Goal: Task Accomplishment & Management: Manage account settings

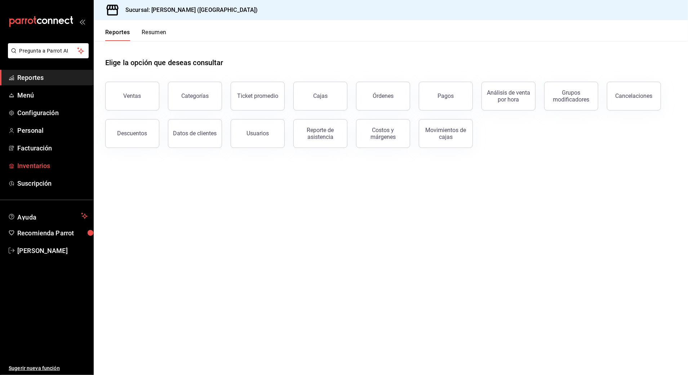
click at [43, 164] on span "Inventarios" at bounding box center [52, 166] width 70 height 10
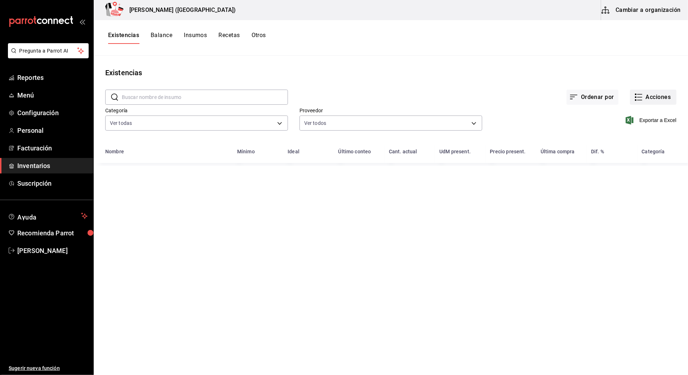
click at [656, 98] on button "Acciones" at bounding box center [653, 97] width 46 height 15
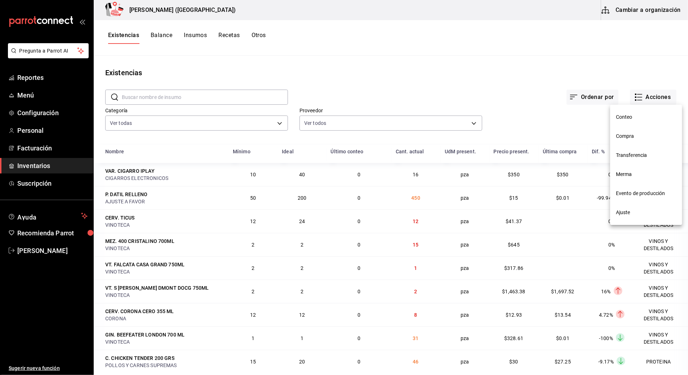
click at [632, 136] on span "Compra" at bounding box center [646, 137] width 61 height 8
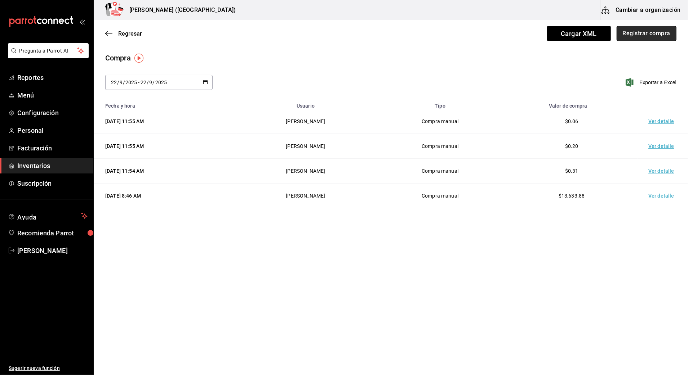
click at [655, 33] on button "Registrar compra" at bounding box center [646, 33] width 60 height 15
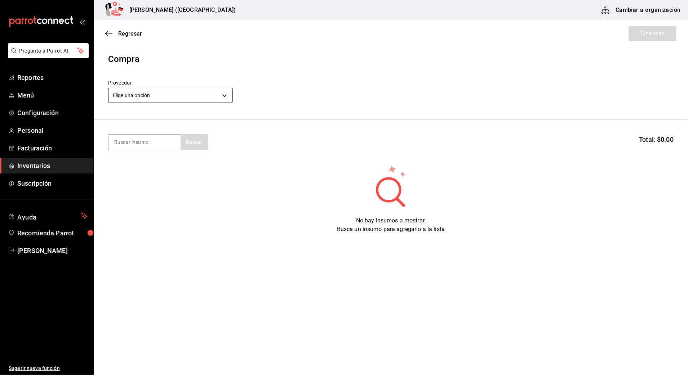
click at [207, 98] on body "Pregunta a Parrot AI Reportes Menú Configuración Personal Facturación Inventari…" at bounding box center [344, 167] width 688 height 335
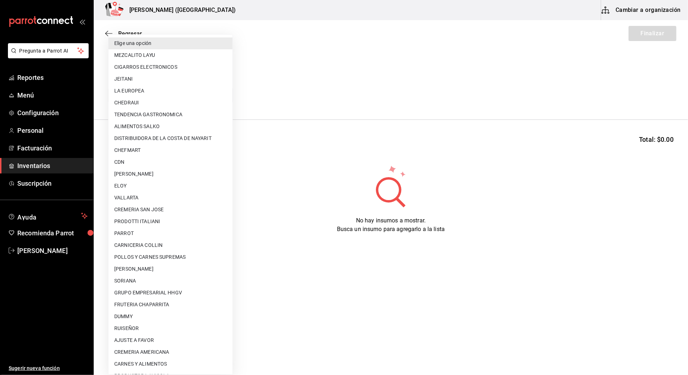
scroll to position [379, 0]
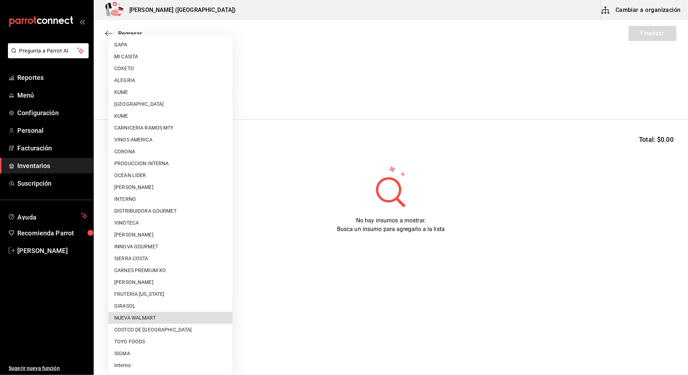
click at [168, 320] on li "NUEVA WALMART" at bounding box center [170, 318] width 124 height 12
type input "988272ea-aede-448c-9f95-bcd3ee062394"
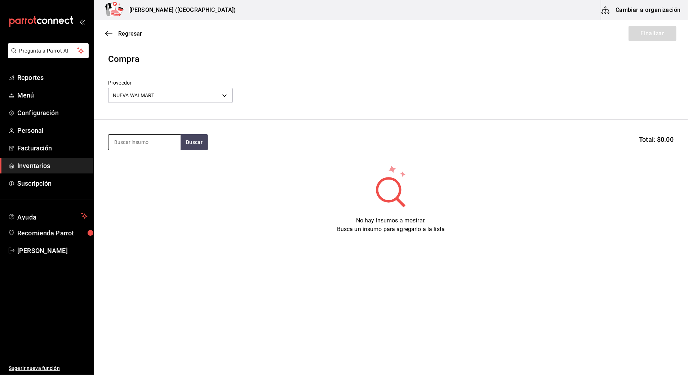
click at [146, 143] on input at bounding box center [144, 142] width 72 height 15
type input "[PERSON_NAME]"
click at [189, 139] on button "Buscar" at bounding box center [193, 142] width 27 height 16
click at [116, 162] on div "P. GALLETA OREO" at bounding box center [144, 163] width 61 height 9
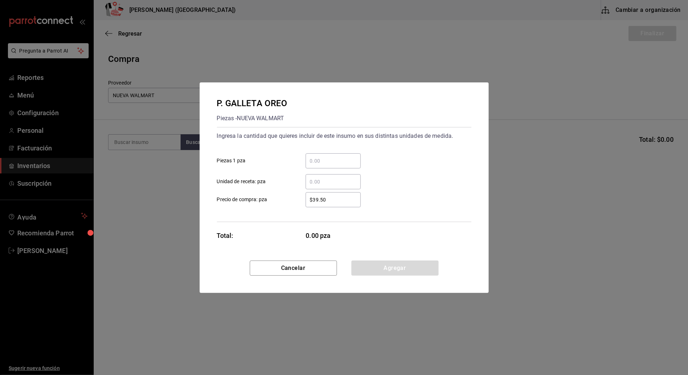
click at [336, 162] on input "​ Piezas 1 pza" at bounding box center [332, 161] width 55 height 9
type input "140"
drag, startPoint x: 340, startPoint y: 199, endPoint x: 222, endPoint y: 208, distance: 118.5
click at [222, 208] on div "Ingresa la cantidad que quieres incluir de este insumo en sus distintas unidade…" at bounding box center [344, 174] width 254 height 95
type input "$1.42"
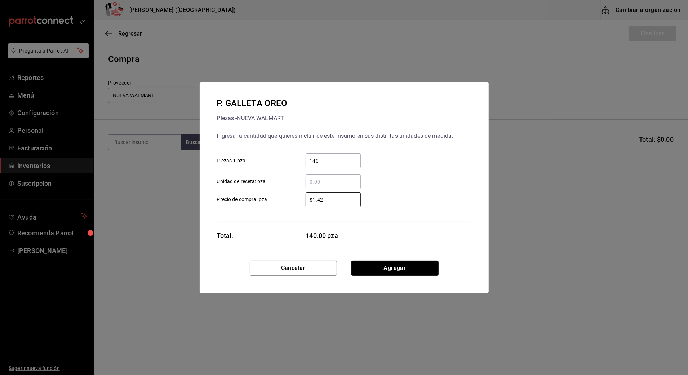
click at [403, 267] on button "Agregar" at bounding box center [394, 268] width 87 height 15
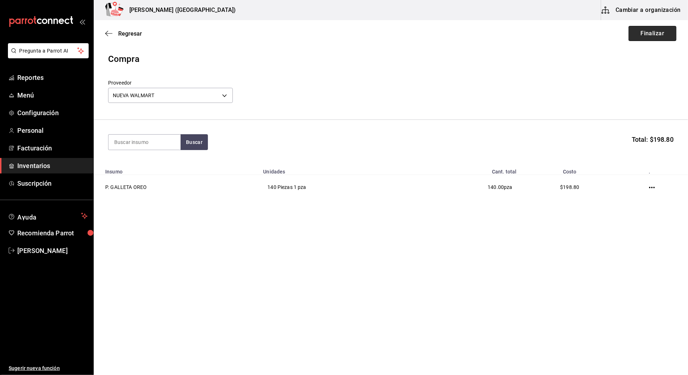
click at [657, 32] on button "Finalizar" at bounding box center [652, 33] width 48 height 15
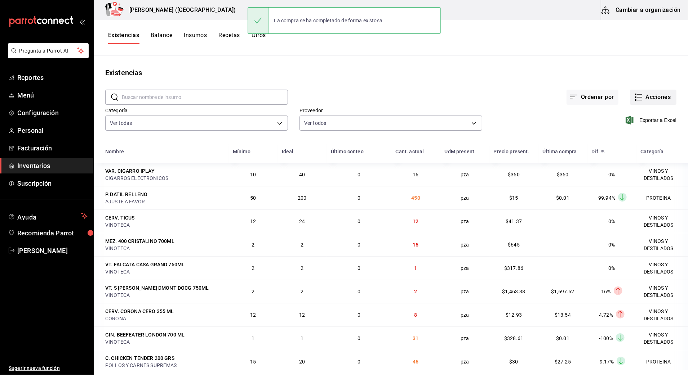
click at [661, 96] on button "Acciones" at bounding box center [653, 97] width 46 height 15
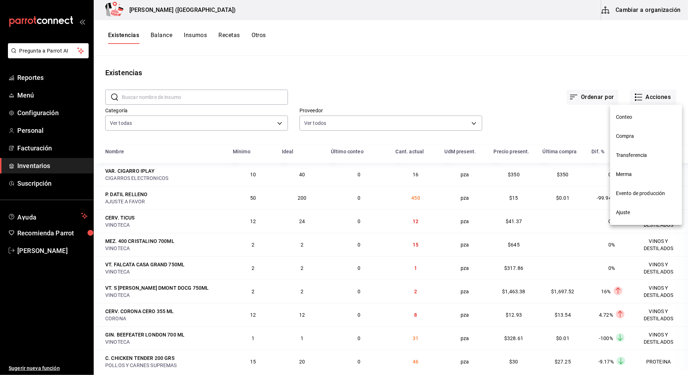
click at [640, 134] on span "Compra" at bounding box center [646, 137] width 61 height 8
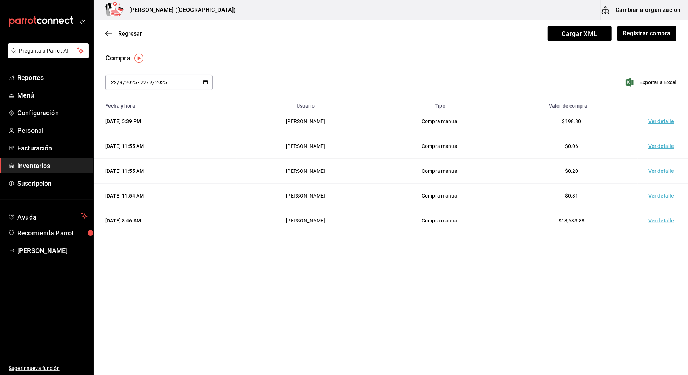
click at [665, 121] on td "Ver detalle" at bounding box center [662, 121] width 50 height 25
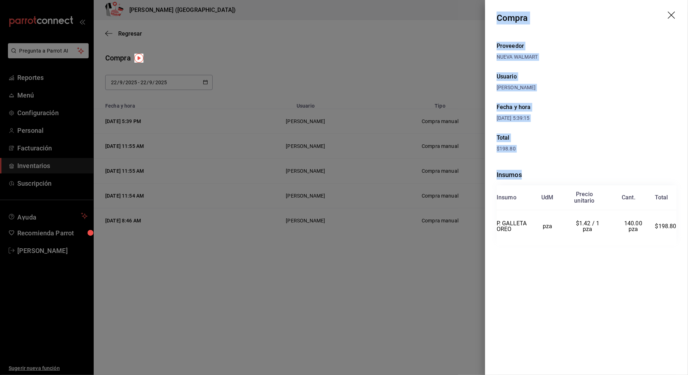
drag, startPoint x: 496, startPoint y: 16, endPoint x: 679, endPoint y: 227, distance: 278.8
click at [679, 227] on div "Compra Proveedor NUEVA WALMART Usuario [PERSON_NAME] y hora [DATE] 5:39:15 Tota…" at bounding box center [586, 187] width 203 height 375
click at [671, 15] on icon "drag" at bounding box center [670, 15] width 7 height 7
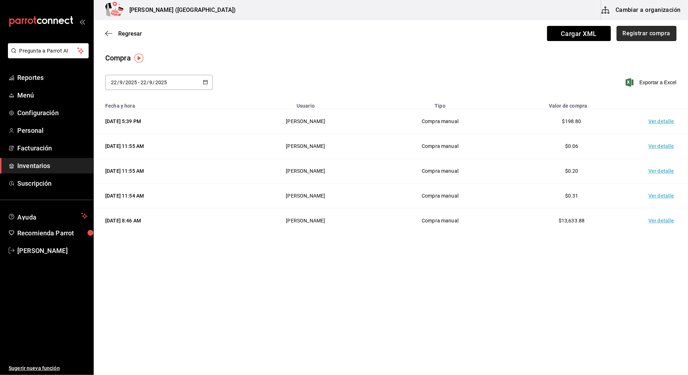
click at [666, 38] on button "Registrar compra" at bounding box center [646, 33] width 60 height 15
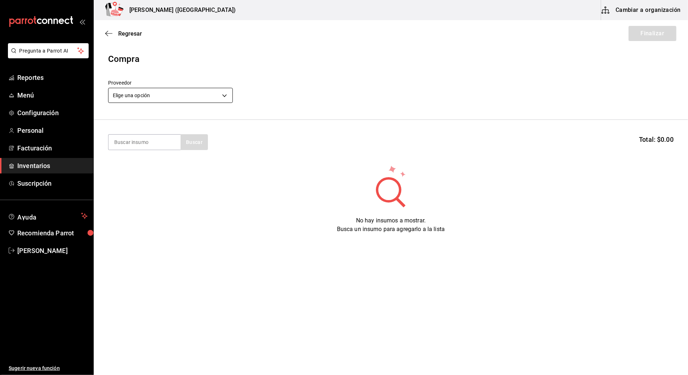
click at [159, 91] on body "Pregunta a Parrot AI Reportes Menú Configuración Personal Facturación Inventari…" at bounding box center [344, 167] width 688 height 335
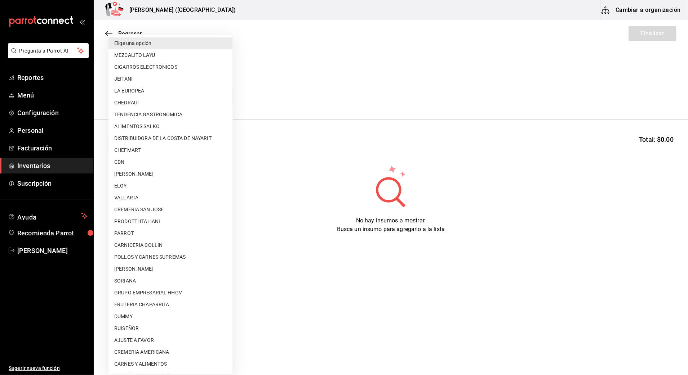
scroll to position [379, 0]
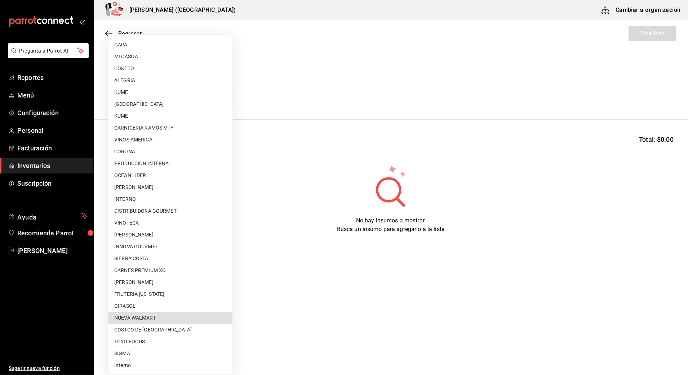
click at [132, 320] on li "NUEVA WALMART" at bounding box center [170, 318] width 124 height 12
type input "988272ea-aede-448c-9f95-bcd3ee062394"
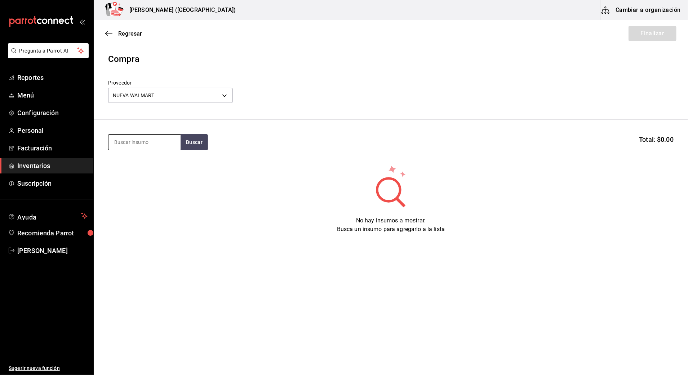
click at [165, 136] on div at bounding box center [144, 142] width 72 height 16
click at [161, 147] on input at bounding box center [144, 142] width 72 height 15
click at [150, 143] on input at bounding box center [144, 142] width 72 height 15
click at [125, 142] on input at bounding box center [144, 142] width 72 height 15
click at [165, 143] on input at bounding box center [144, 142] width 72 height 15
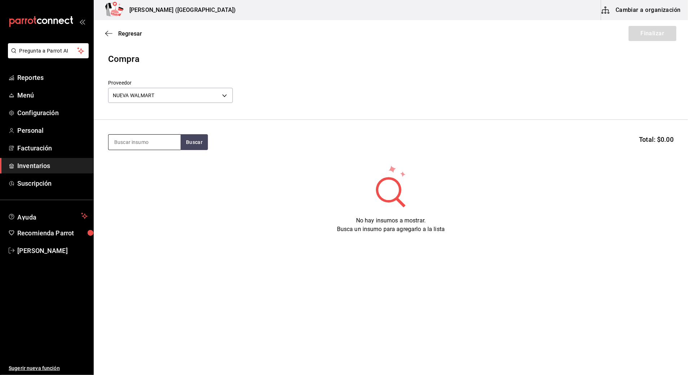
click at [165, 143] on input at bounding box center [144, 142] width 72 height 15
type input "PANE"
click at [196, 141] on button "Buscar" at bounding box center [193, 142] width 27 height 16
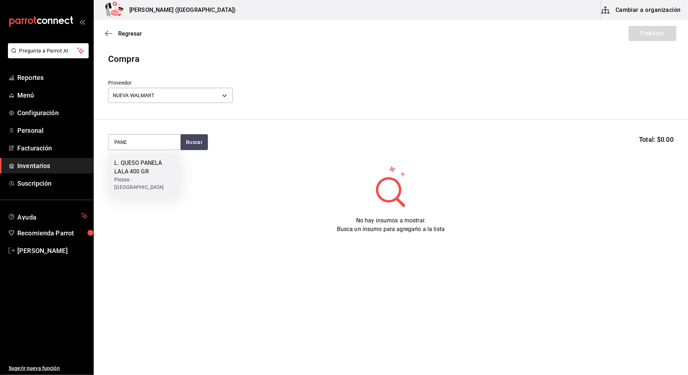
click at [143, 163] on div "L. QUESO PANELA LALA 400 GR" at bounding box center [144, 167] width 61 height 17
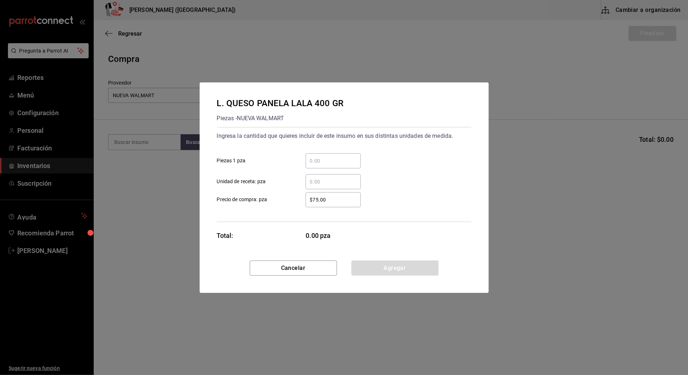
click at [350, 159] on input "​ Piezas 1 pza" at bounding box center [332, 161] width 55 height 9
type input "6"
click at [283, 202] on label "$75.00 ​ Precio de compra: pza" at bounding box center [289, 199] width 144 height 15
click at [305, 202] on input "$75.00" at bounding box center [332, 200] width 55 height 9
drag, startPoint x: 344, startPoint y: 199, endPoint x: 252, endPoint y: 202, distance: 91.5
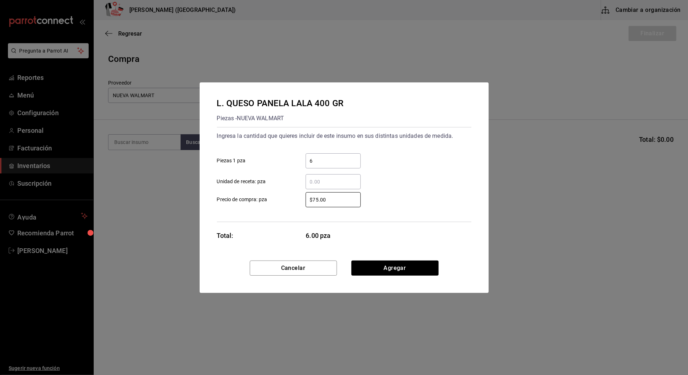
click at [252, 202] on label "$75.00 ​ Precio de compra: pza" at bounding box center [289, 199] width 144 height 15
type input "$78"
click at [425, 268] on button "Agregar" at bounding box center [394, 268] width 87 height 15
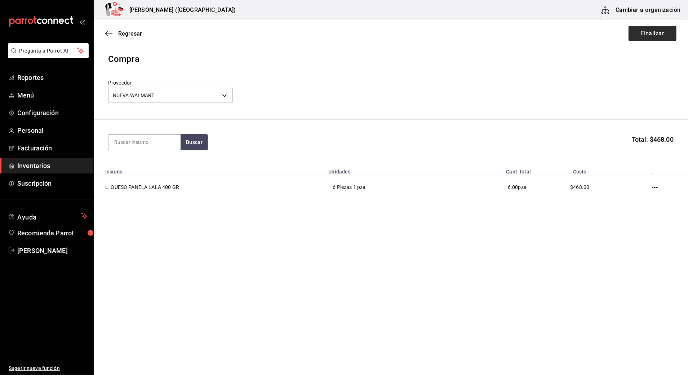
click at [665, 33] on button "Finalizar" at bounding box center [652, 33] width 48 height 15
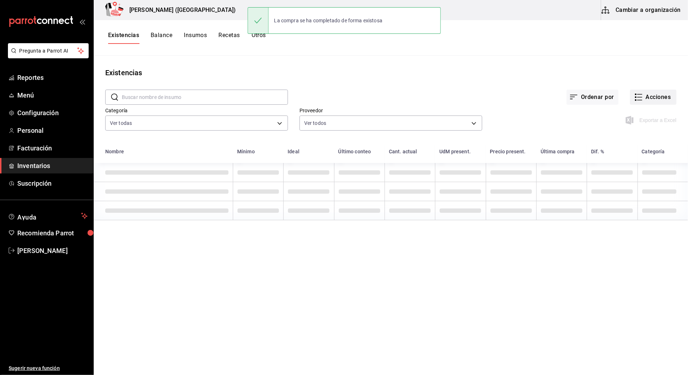
click at [658, 95] on button "Acciones" at bounding box center [653, 97] width 46 height 15
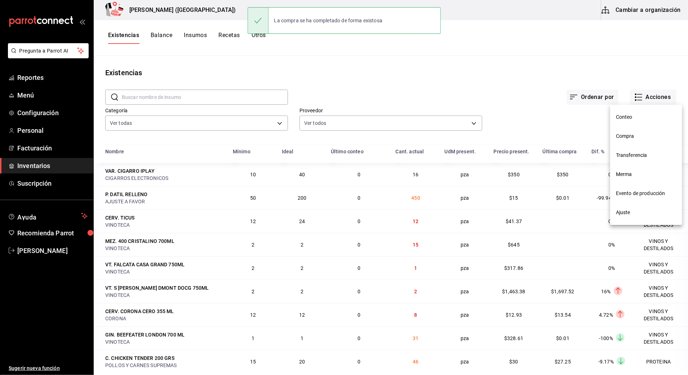
click at [636, 133] on span "Compra" at bounding box center [646, 137] width 61 height 8
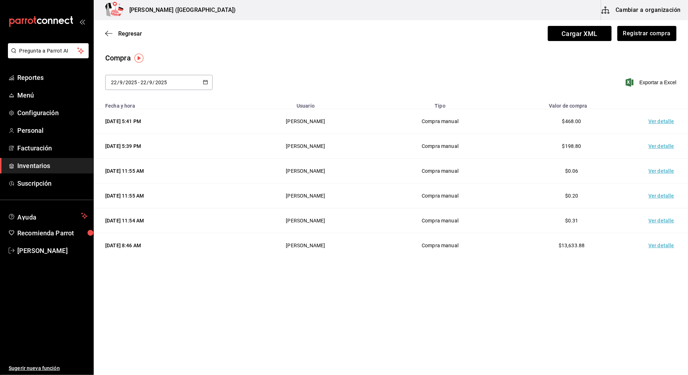
click at [666, 122] on td "Ver detalle" at bounding box center [662, 121] width 50 height 25
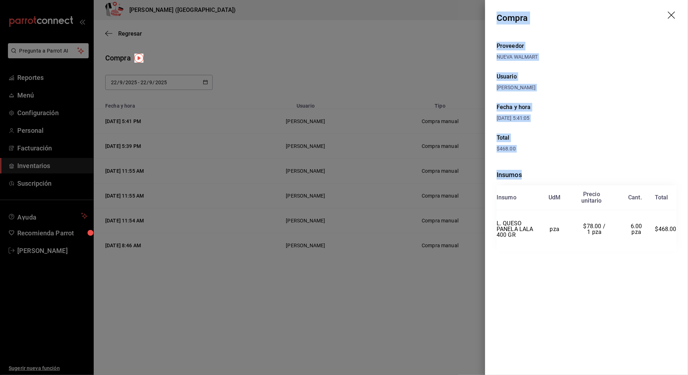
drag, startPoint x: 496, startPoint y: 15, endPoint x: 682, endPoint y: 236, distance: 288.4
click at [682, 236] on div "Compra Proveedor NUEVA WALMART Usuario [PERSON_NAME] y hora [DATE] 5:41:05 Tota…" at bounding box center [586, 187] width 203 height 375
click at [670, 14] on icon "drag" at bounding box center [671, 16] width 9 height 9
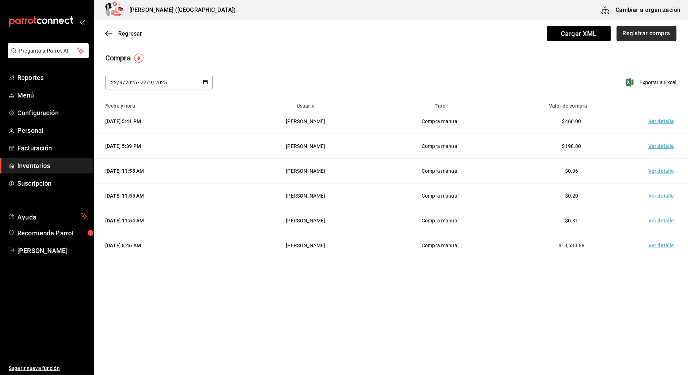
click at [646, 37] on button "Registrar compra" at bounding box center [646, 33] width 60 height 15
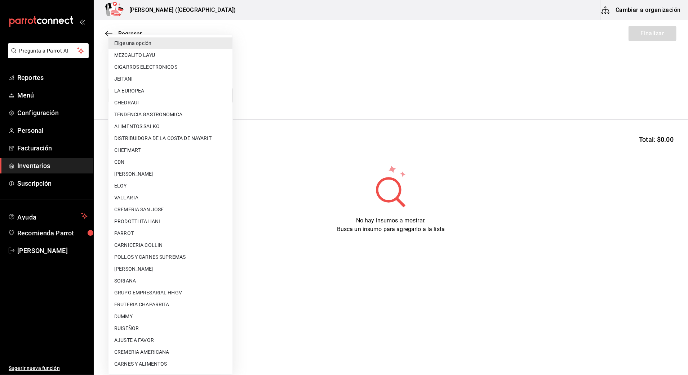
click at [168, 94] on body "Pregunta a Parrot AI Reportes Menú Configuración Personal Facturación Inventari…" at bounding box center [344, 167] width 688 height 335
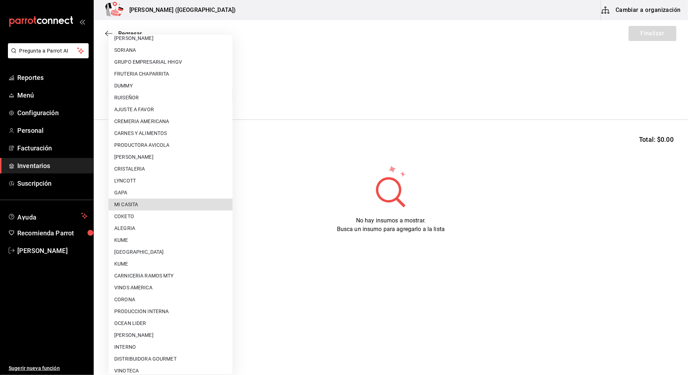
click at [157, 202] on li "MI CASITA" at bounding box center [170, 205] width 124 height 12
type input "5a415efa-c79c-43f0-80a9-220ca4ab110c"
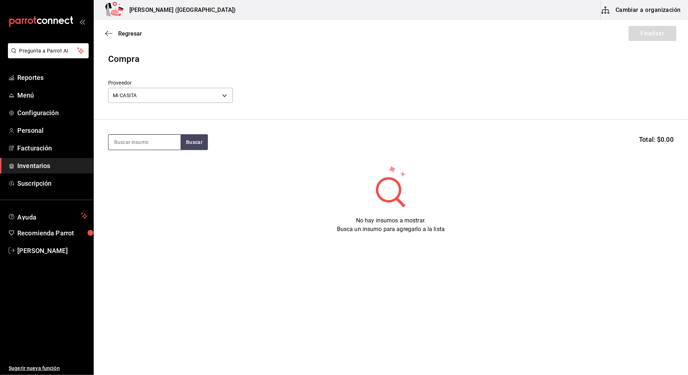
click at [146, 143] on input at bounding box center [144, 142] width 72 height 15
type input "CONO"
click at [191, 142] on button "Buscar" at bounding box center [193, 142] width 27 height 16
click at [197, 143] on button "Buscar" at bounding box center [193, 142] width 27 height 16
click at [166, 168] on div "Piezas - MI CASITA" at bounding box center [141, 172] width 54 height 8
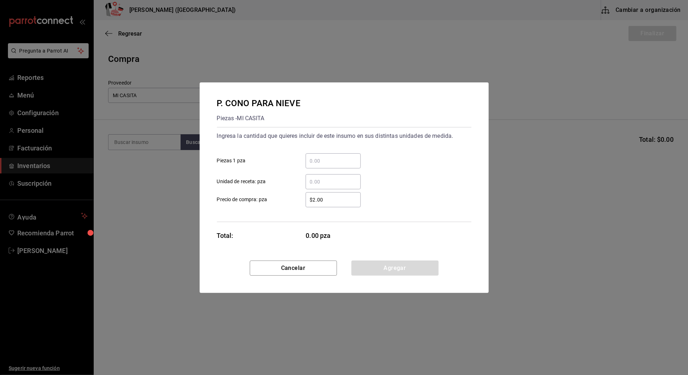
click at [342, 164] on input "​ Piezas 1 pza" at bounding box center [332, 161] width 55 height 9
type input "108"
drag, startPoint x: 341, startPoint y: 197, endPoint x: 235, endPoint y: 204, distance: 105.7
click at [235, 204] on label "$2.00 ​ Precio de compra: pza" at bounding box center [289, 199] width 144 height 15
type input "$2.96"
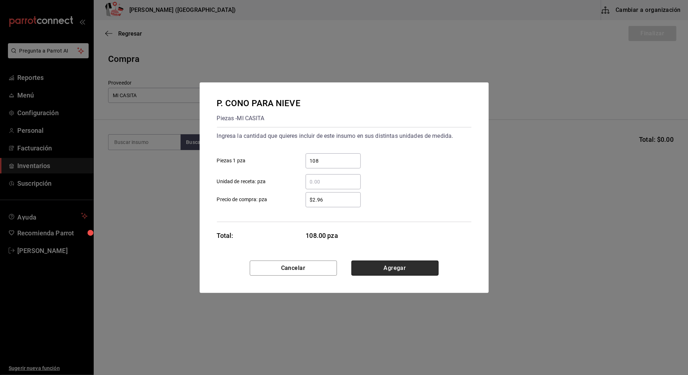
click at [387, 267] on button "Agregar" at bounding box center [394, 268] width 87 height 15
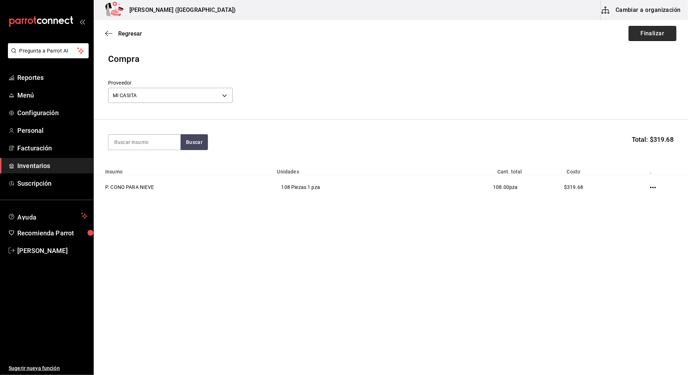
click at [663, 33] on button "Finalizar" at bounding box center [652, 33] width 48 height 15
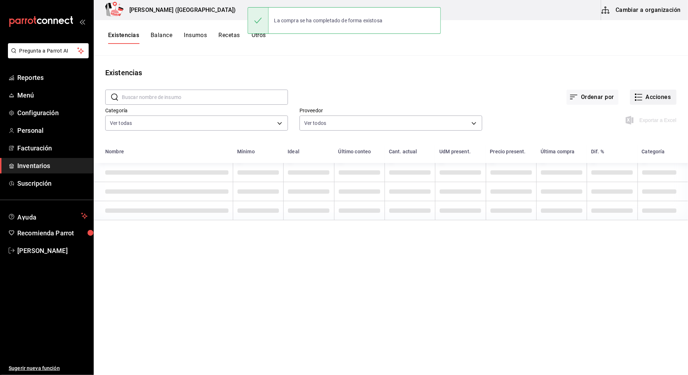
click at [656, 97] on button "Acciones" at bounding box center [653, 97] width 46 height 15
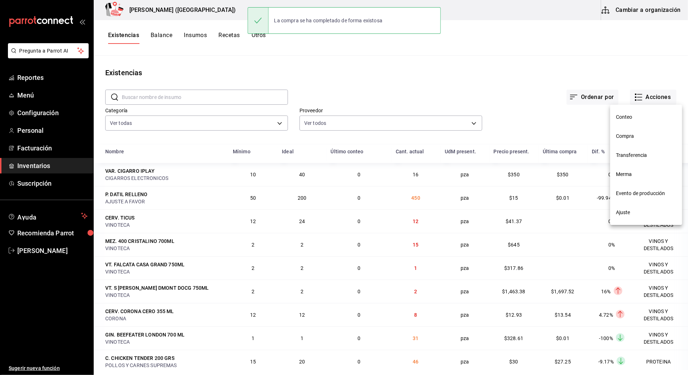
click at [628, 135] on span "Compra" at bounding box center [646, 137] width 61 height 8
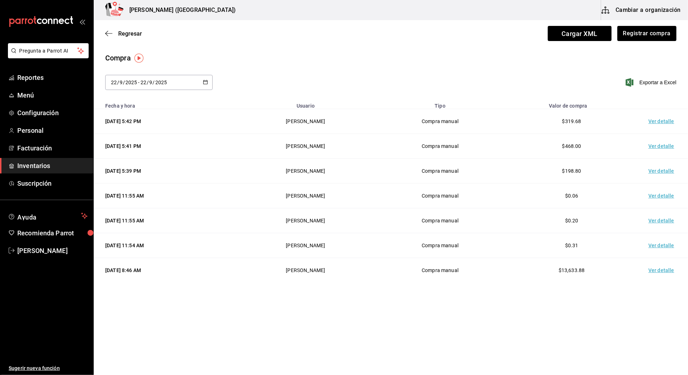
click at [658, 119] on td "Ver detalle" at bounding box center [662, 121] width 50 height 25
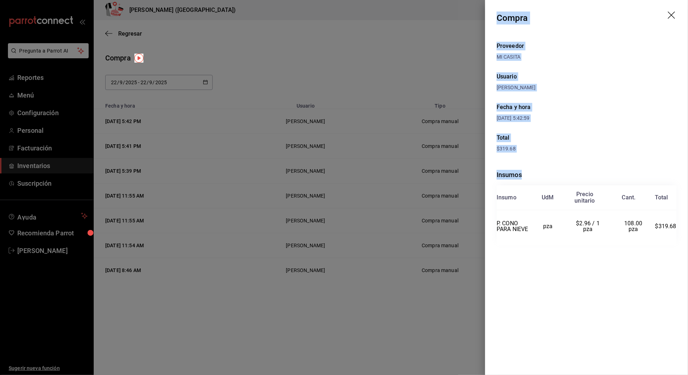
drag, startPoint x: 497, startPoint y: 19, endPoint x: 682, endPoint y: 240, distance: 287.7
click at [682, 240] on div "Compra Proveedor MI CASITA Usuario [PERSON_NAME] y hora [DATE] 5:42:59 Total $3…" at bounding box center [586, 187] width 203 height 375
click at [669, 14] on icon "drag" at bounding box center [671, 16] width 9 height 9
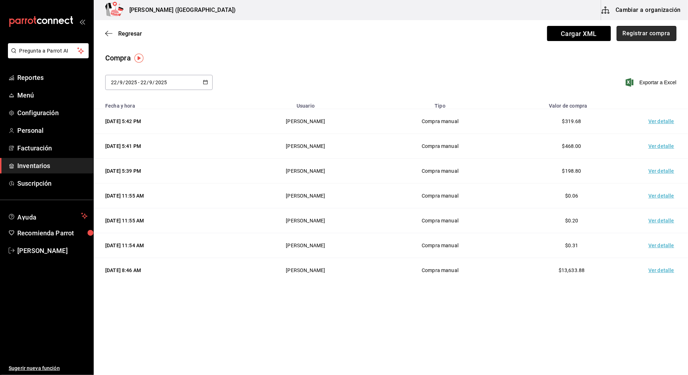
click at [656, 31] on button "Registrar compra" at bounding box center [646, 33] width 60 height 15
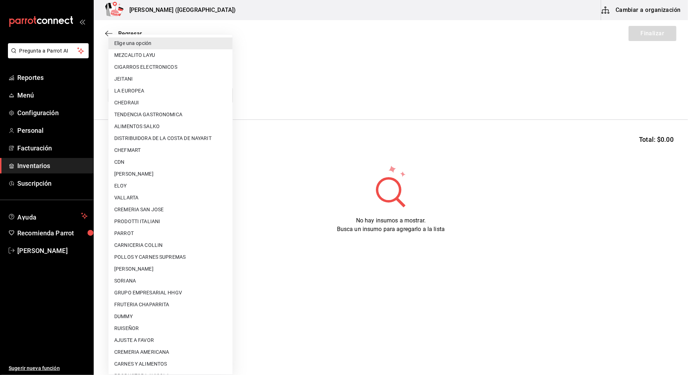
click at [214, 99] on body "Pregunta a Parrot AI Reportes Menú Configuración Personal Facturación Inventari…" at bounding box center [344, 167] width 688 height 335
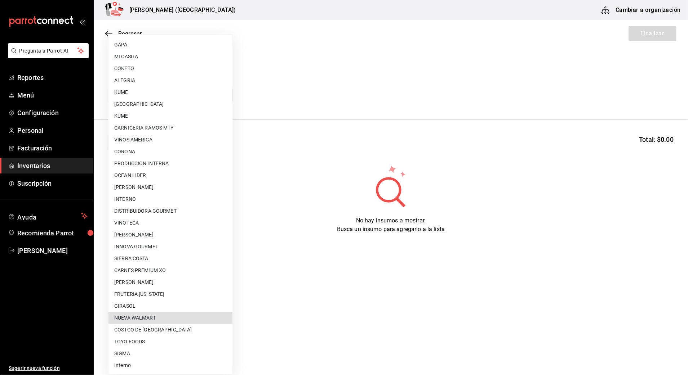
click at [166, 316] on li "NUEVA WALMART" at bounding box center [170, 318] width 124 height 12
type input "988272ea-aede-448c-9f95-bcd3ee062394"
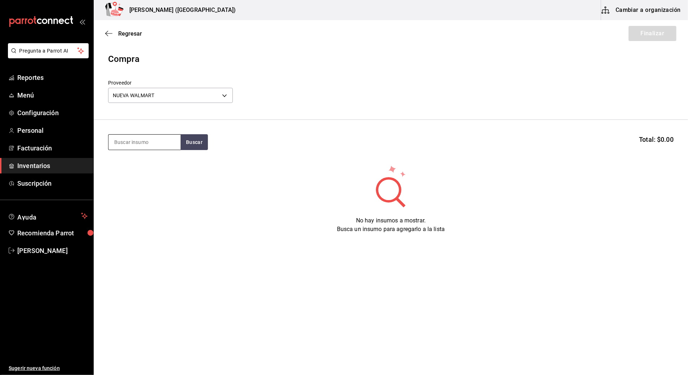
click at [139, 138] on input at bounding box center [144, 142] width 72 height 15
type input "pane"
click at [194, 143] on button "Buscar" at bounding box center [193, 142] width 27 height 16
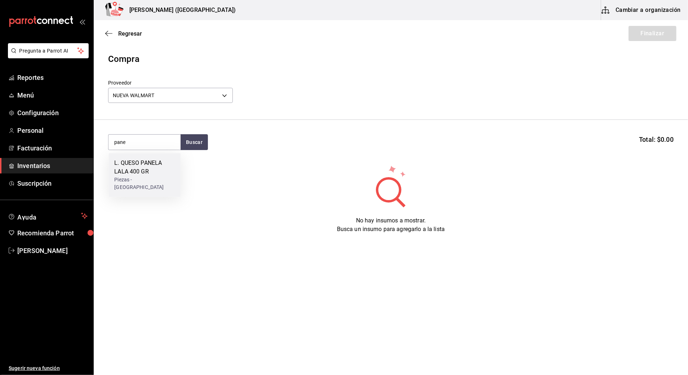
click at [159, 165] on div "L. QUESO PANELA LALA 400 GR" at bounding box center [144, 167] width 61 height 17
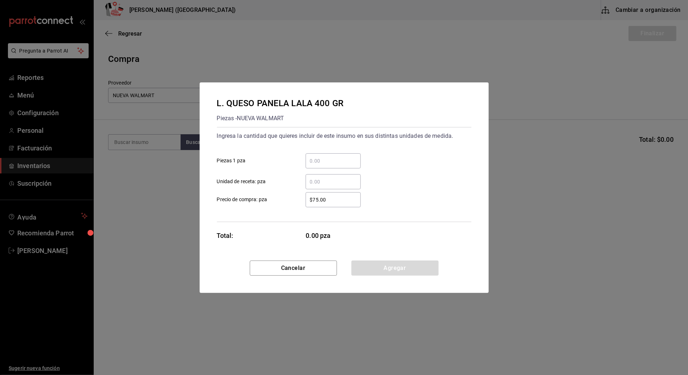
click at [329, 160] on input "​ Piezas 1 pza" at bounding box center [332, 161] width 55 height 9
type input "6"
click at [310, 206] on div "Ingresa la cantidad que quieres incluir de este insumo en sus distintas unidade…" at bounding box center [344, 174] width 254 height 95
drag, startPoint x: 310, startPoint y: 206, endPoint x: 350, endPoint y: 201, distance: 41.1
click at [350, 201] on input "$75.00" at bounding box center [332, 200] width 55 height 9
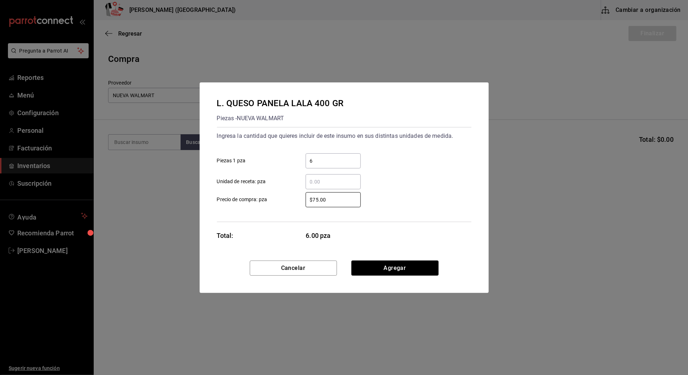
drag, startPoint x: 334, startPoint y: 201, endPoint x: 265, endPoint y: 212, distance: 69.7
click at [268, 215] on div "Ingresa la cantidad que quieres incluir de este insumo en sus distintas unidade…" at bounding box center [344, 174] width 254 height 95
type input "$90"
click at [369, 264] on button "Agregar" at bounding box center [394, 268] width 87 height 15
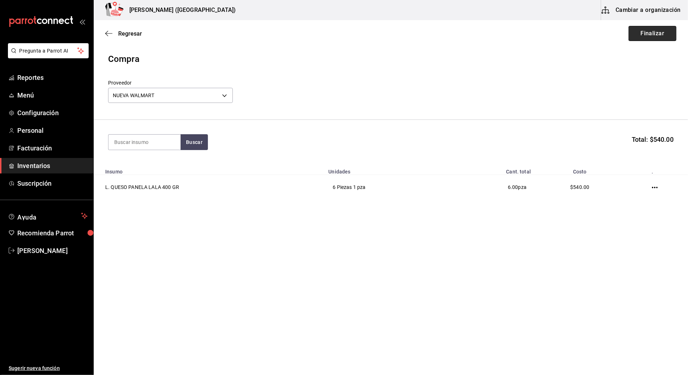
click at [647, 32] on button "Finalizar" at bounding box center [652, 33] width 48 height 15
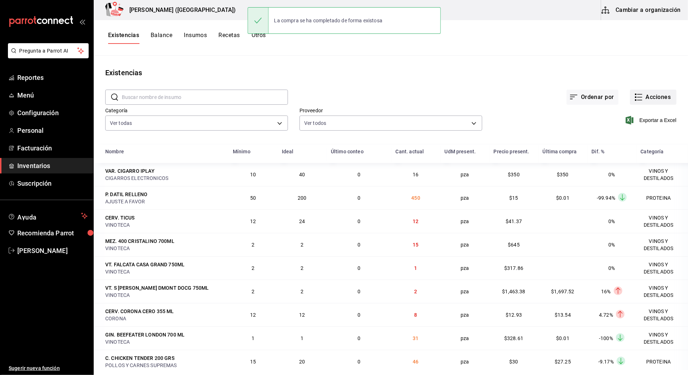
click at [657, 97] on button "Acciones" at bounding box center [653, 97] width 46 height 15
click at [630, 132] on li "Compra" at bounding box center [646, 136] width 72 height 19
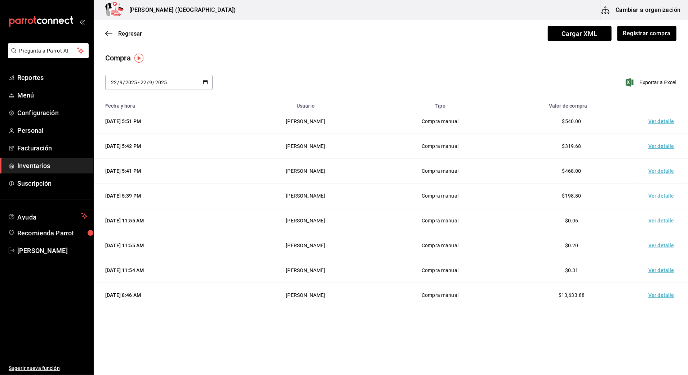
click at [665, 118] on td "Ver detalle" at bounding box center [662, 121] width 50 height 25
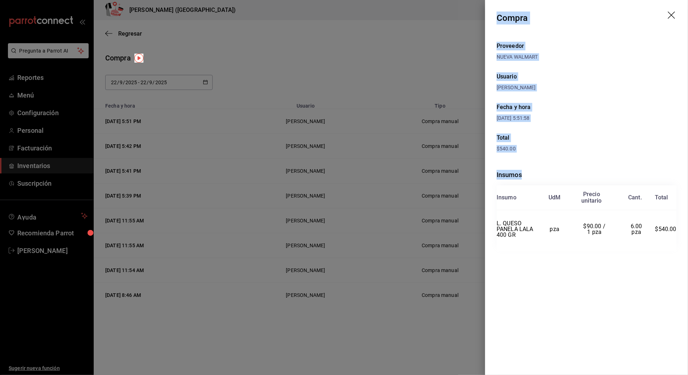
drag, startPoint x: 496, startPoint y: 16, endPoint x: 683, endPoint y: 233, distance: 287.1
click at [683, 233] on div "Compra Proveedor NUEVA WALMART Usuario [PERSON_NAME] y hora [DATE] 5:51:58 Tota…" at bounding box center [586, 187] width 203 height 375
click at [671, 14] on icon "drag" at bounding box center [671, 16] width 9 height 9
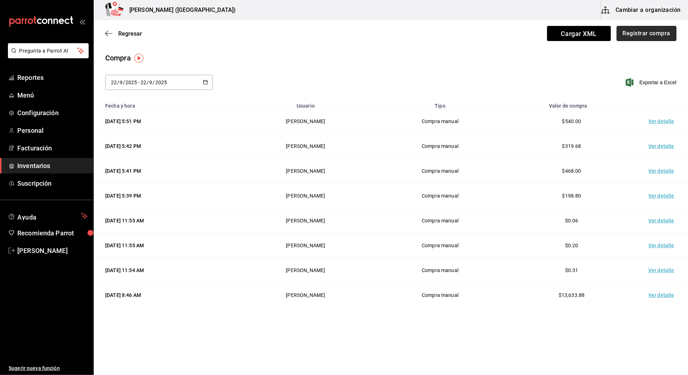
click at [639, 32] on button "Registrar compra" at bounding box center [646, 33] width 60 height 15
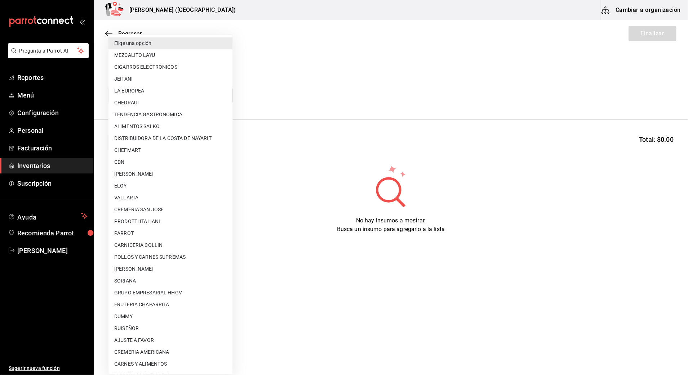
click at [202, 94] on body "Pregunta a Parrot AI Reportes Menú Configuración Personal Facturación Inventari…" at bounding box center [344, 167] width 688 height 335
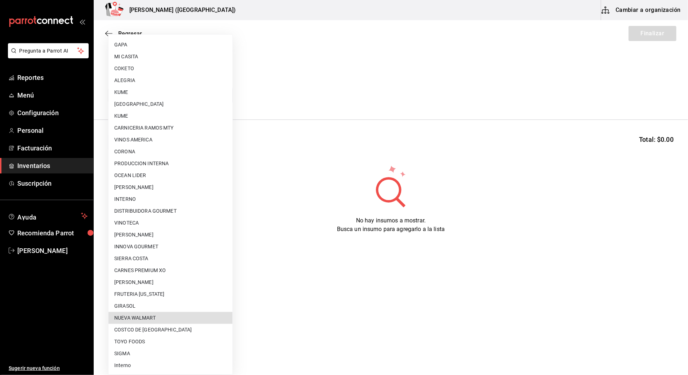
click at [169, 319] on li "NUEVA WALMART" at bounding box center [170, 318] width 124 height 12
type input "988272ea-aede-448c-9f95-bcd3ee062394"
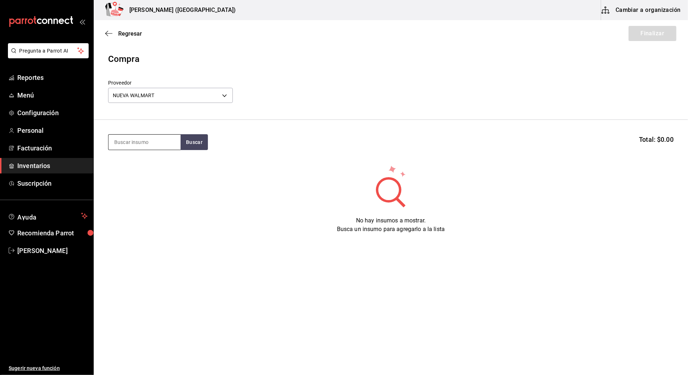
click at [140, 142] on input at bounding box center [144, 142] width 72 height 15
type input "leche"
click at [192, 137] on button "Buscar" at bounding box center [193, 142] width 27 height 16
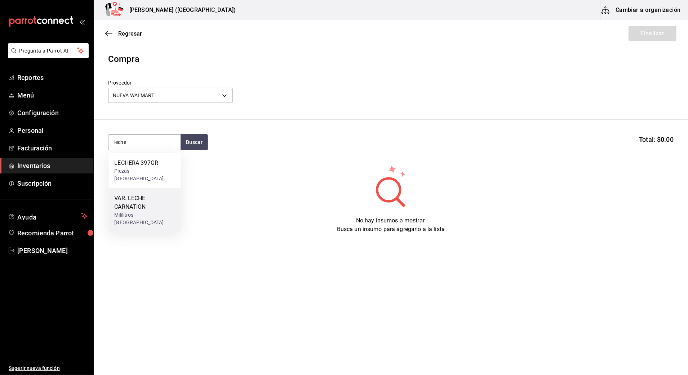
click at [134, 202] on div "VAR. LECHE CARNATION" at bounding box center [144, 202] width 61 height 17
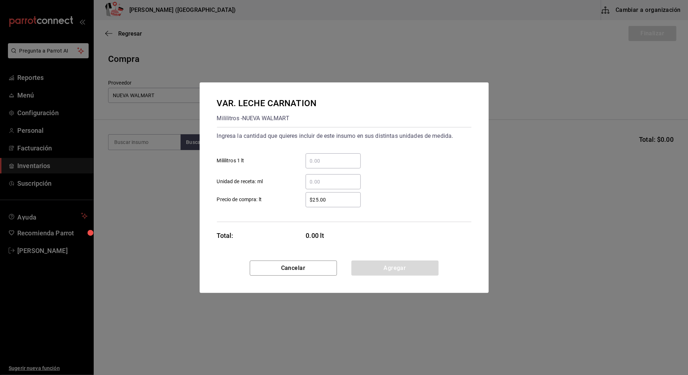
click at [316, 162] on input "​ Mililitros 1 lt" at bounding box center [332, 161] width 55 height 9
type input "4"
drag, startPoint x: 415, startPoint y: 147, endPoint x: 404, endPoint y: 156, distance: 14.1
click at [414, 147] on div "Ingresa la cantidad que quieres incluir de este insumo en sus distintas unidade…" at bounding box center [344, 159] width 254 height 59
drag, startPoint x: 330, startPoint y: 201, endPoint x: 207, endPoint y: 202, distance: 122.5
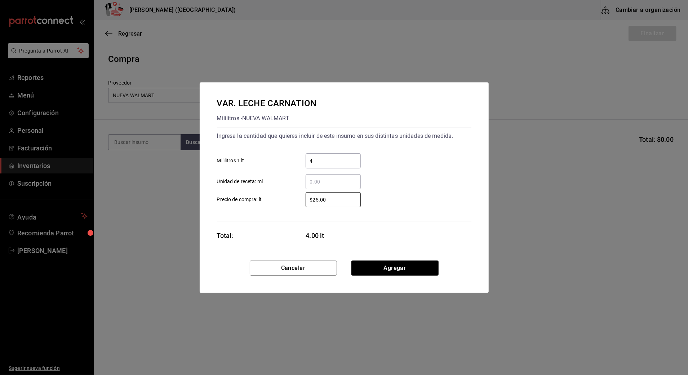
click at [211, 202] on div "$25.00 ​ Precio de compra: lt" at bounding box center [341, 197] width 260 height 21
type input "$57.25"
click at [391, 268] on button "Agregar" at bounding box center [394, 268] width 87 height 15
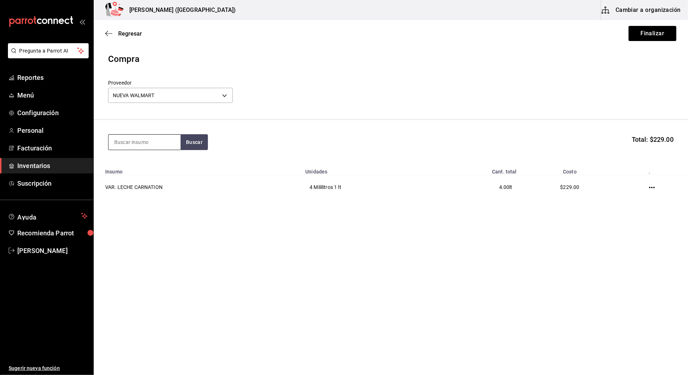
click at [146, 141] on input at bounding box center [144, 142] width 72 height 15
click at [180, 138] on input "ferr" at bounding box center [144, 142] width 72 height 15
type input "ferr"
click at [188, 138] on button "Buscar" at bounding box center [193, 142] width 27 height 16
click at [147, 160] on div "P. CHOCOLATE [PERSON_NAME]" at bounding box center [144, 167] width 61 height 17
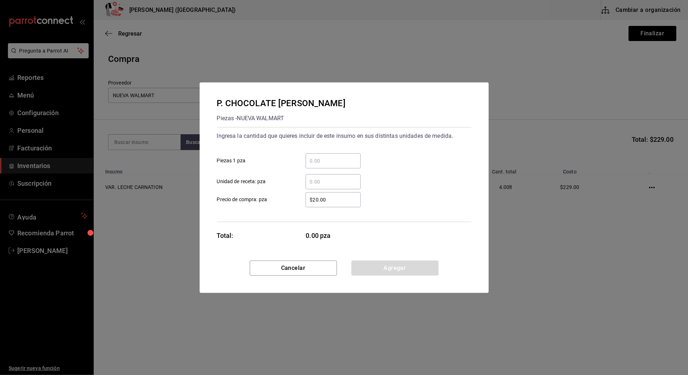
click at [349, 157] on input "​ Piezas 1 pza" at bounding box center [332, 161] width 55 height 9
type input "64"
drag, startPoint x: 335, startPoint y: 195, endPoint x: 273, endPoint y: 202, distance: 62.4
click at [273, 202] on label "$20.00 ​ Precio de compra: pza" at bounding box center [289, 199] width 144 height 15
type input "$132.48"
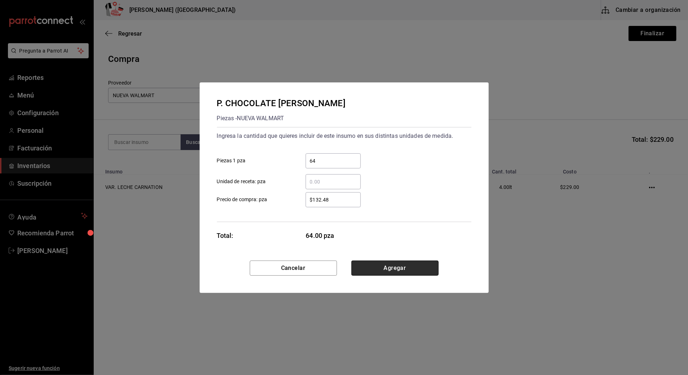
click at [415, 271] on button "Agregar" at bounding box center [394, 268] width 87 height 15
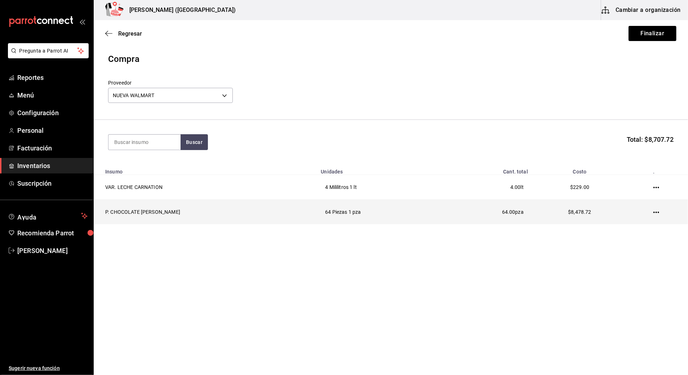
click at [656, 215] on icon "button" at bounding box center [656, 213] width 6 height 6
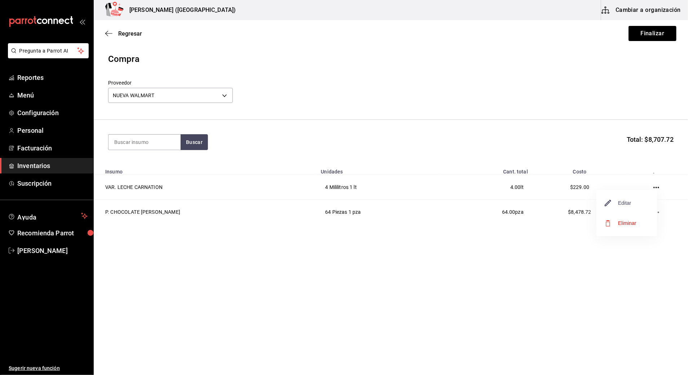
click at [620, 206] on span "Editar" at bounding box center [618, 203] width 26 height 9
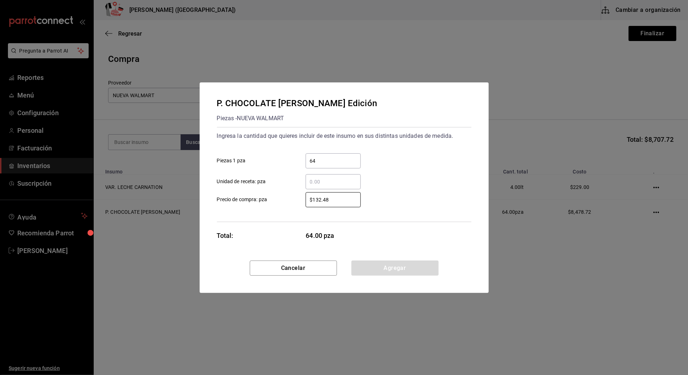
drag, startPoint x: 335, startPoint y: 199, endPoint x: 254, endPoint y: 196, distance: 81.1
click at [254, 196] on label "$132.48 ​ Precio de compra: pza" at bounding box center [289, 199] width 144 height 15
type input "$8.28"
click at [389, 269] on button "Agregar" at bounding box center [394, 268] width 87 height 15
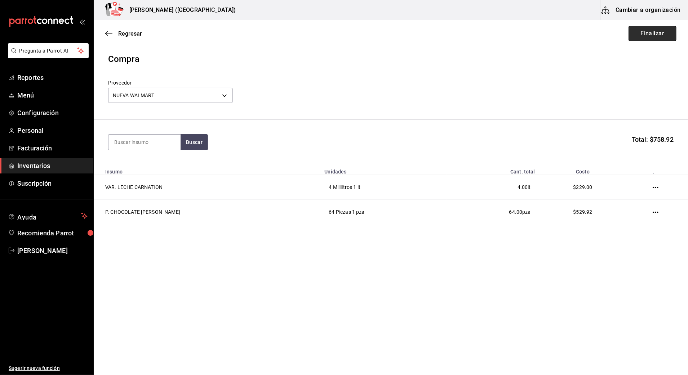
click at [656, 35] on button "Finalizar" at bounding box center [652, 33] width 48 height 15
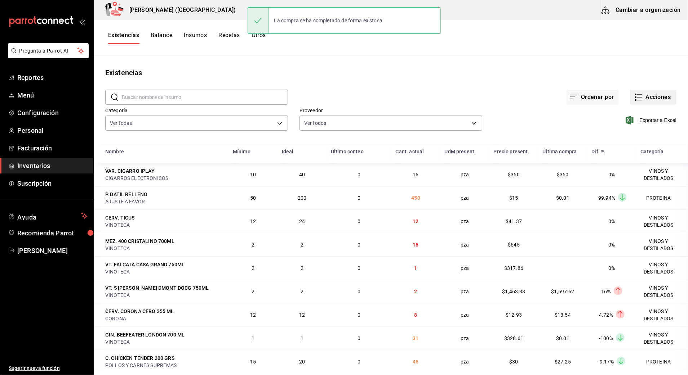
click at [653, 97] on button "Acciones" at bounding box center [653, 97] width 46 height 15
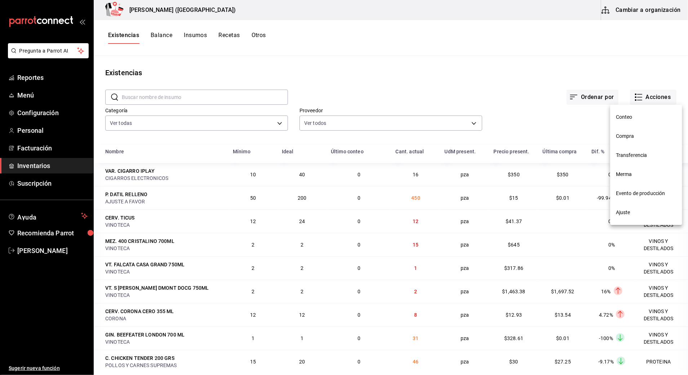
click at [634, 133] on span "Compra" at bounding box center [646, 137] width 61 height 8
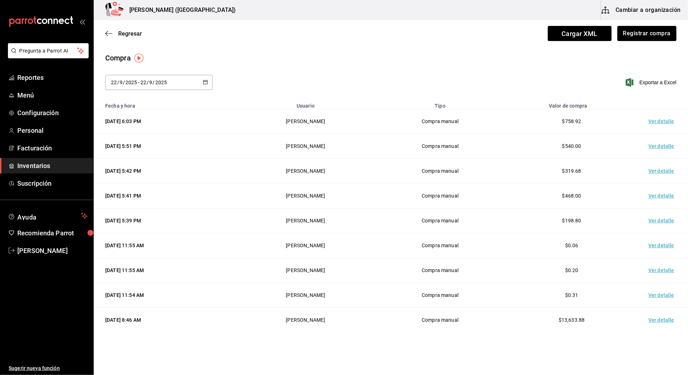
click at [657, 121] on td "Ver detalle" at bounding box center [662, 121] width 50 height 25
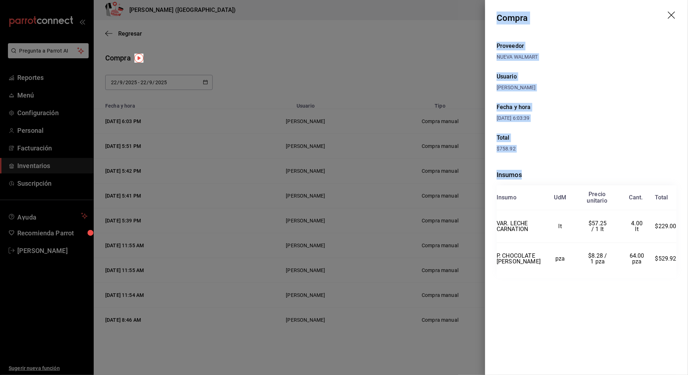
drag, startPoint x: 496, startPoint y: 17, endPoint x: 684, endPoint y: 268, distance: 313.3
click at [684, 268] on div "Compra Proveedor NUEVA WALMART Usuario [PERSON_NAME] y hora [DATE] 6:03:39 Tota…" at bounding box center [586, 187] width 203 height 375
click at [671, 15] on icon "drag" at bounding box center [670, 15] width 7 height 7
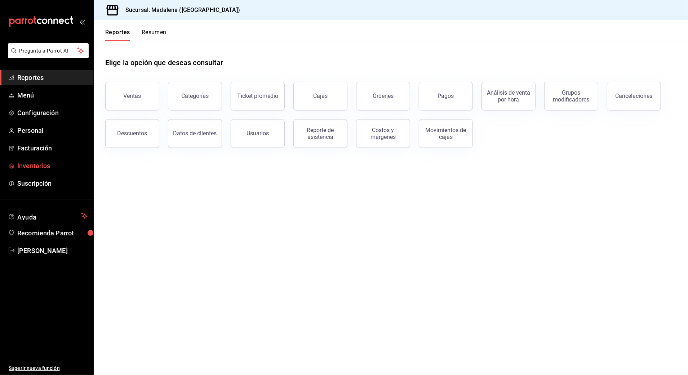
click at [21, 162] on span "Inventarios" at bounding box center [52, 166] width 70 height 10
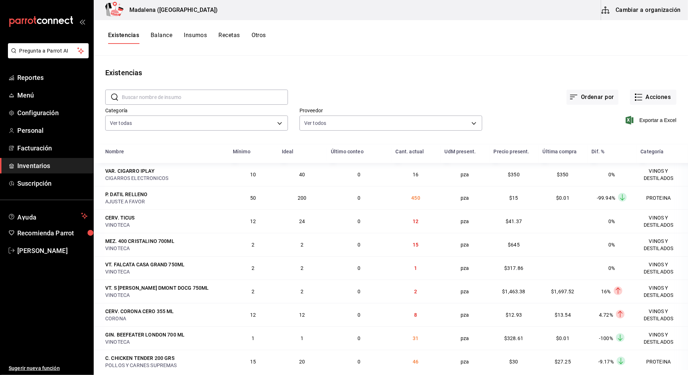
click at [633, 6] on button "Cambiar a organización" at bounding box center [641, 10] width 81 height 20
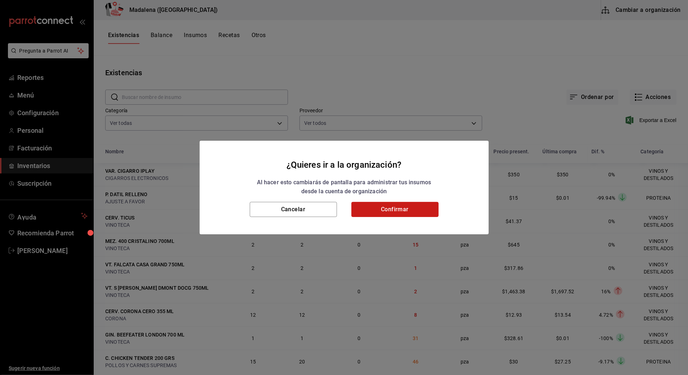
click at [356, 204] on button "Confirmar" at bounding box center [394, 209] width 87 height 15
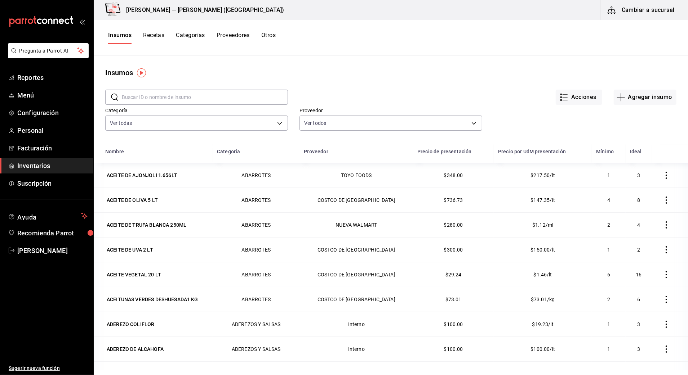
click at [125, 93] on input "text" at bounding box center [205, 97] width 166 height 14
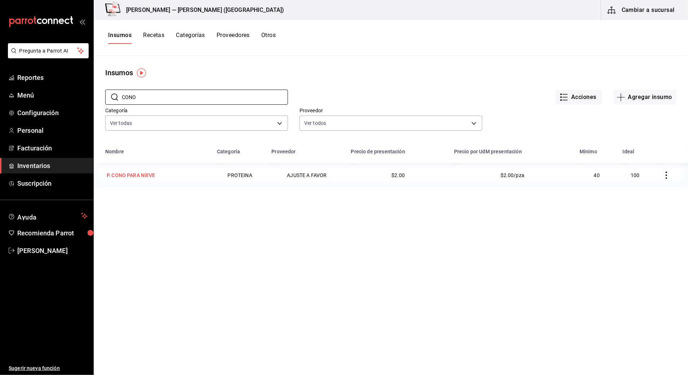
type input "CONO"
click at [158, 175] on div "P. CONO PARA NIEVE" at bounding box center [156, 175] width 103 height 10
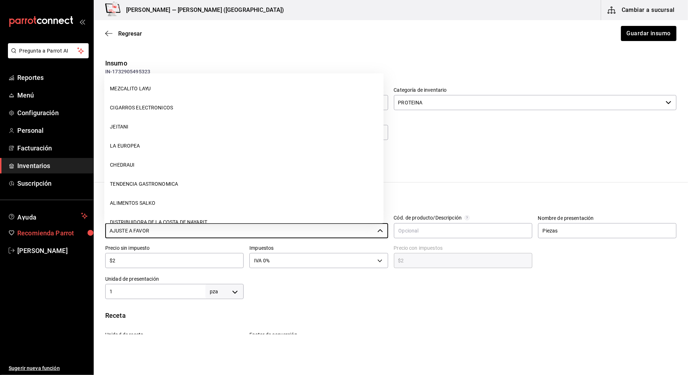
scroll to position [339, 0]
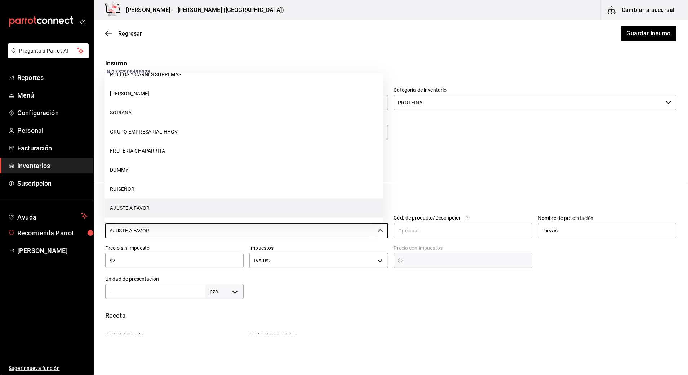
drag, startPoint x: 162, startPoint y: 228, endPoint x: -2, endPoint y: 232, distance: 164.0
click at [0, 232] on html "Pregunta a Parrot AI Reportes Menú Configuración Personal Facturación Inventari…" at bounding box center [344, 167] width 688 height 335
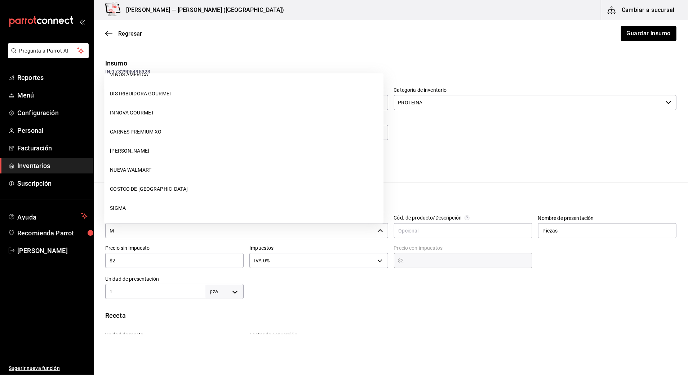
scroll to position [0, 0]
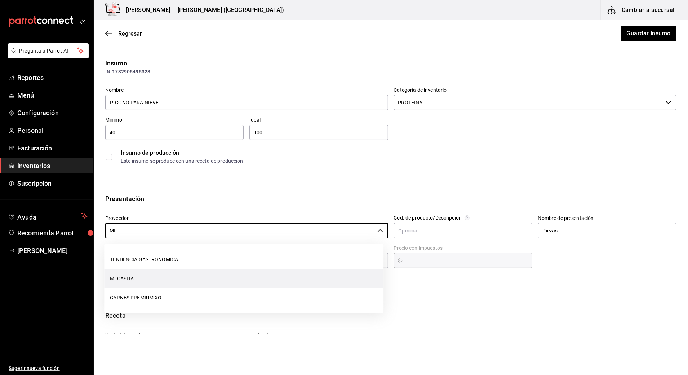
click at [186, 284] on li "MI CASITA" at bounding box center [243, 278] width 279 height 19
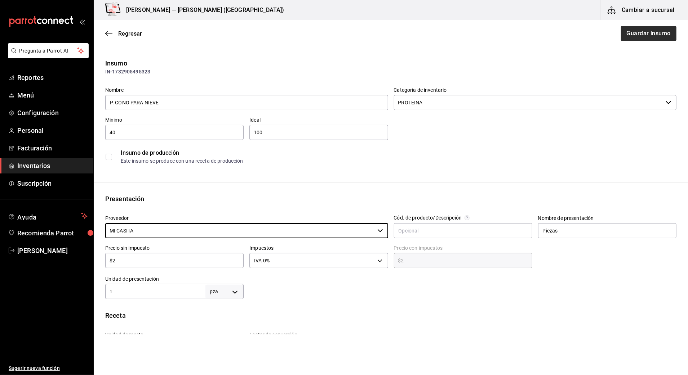
type input "MI CASITA"
click at [650, 35] on button "Guardar insumo" at bounding box center [648, 33] width 56 height 15
